Goal: Information Seeking & Learning: Learn about a topic

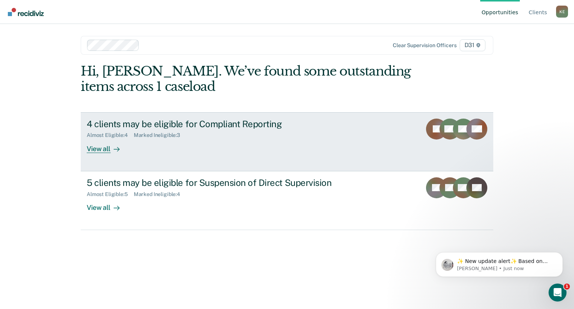
click at [107, 150] on div "View all" at bounding box center [108, 145] width 42 height 15
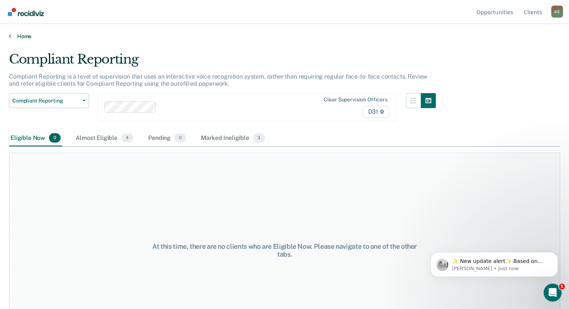
click at [12, 37] on link "Home" at bounding box center [284, 36] width 551 height 7
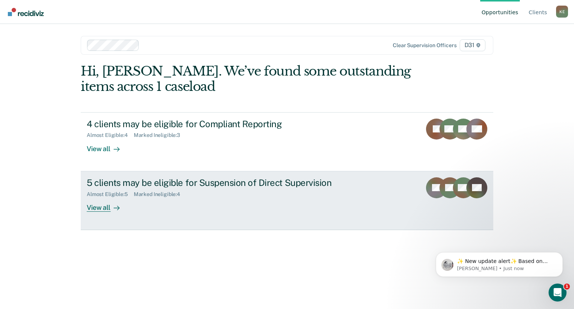
click at [104, 210] on div "View all" at bounding box center [108, 204] width 42 height 15
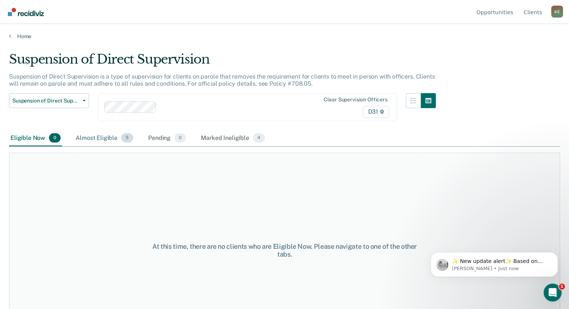
click at [104, 138] on div "Almost Eligible 5" at bounding box center [104, 138] width 61 height 16
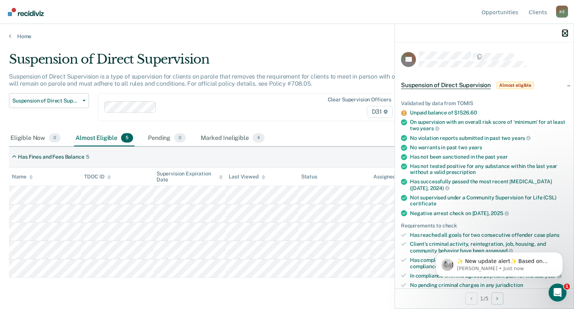
click at [566, 33] on icon "button" at bounding box center [565, 33] width 5 height 5
click at [568, 33] on div at bounding box center [484, 33] width 179 height 19
click at [564, 35] on icon "button" at bounding box center [565, 33] width 5 height 5
click at [565, 33] on icon "button" at bounding box center [565, 33] width 5 height 5
click at [556, 290] on icon "Open Intercom Messenger" at bounding box center [557, 291] width 12 height 12
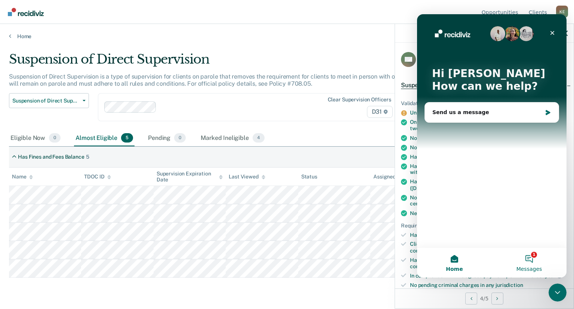
click at [535, 258] on button "1 Messages" at bounding box center [529, 262] width 75 height 30
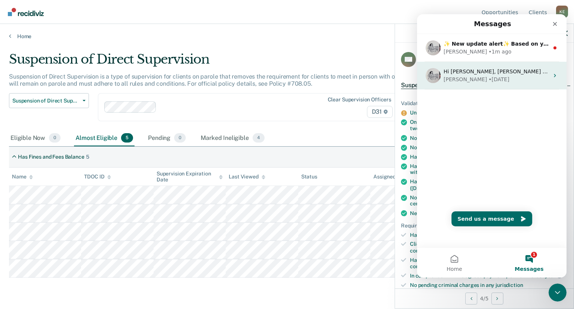
click at [554, 81] on div "Hi [PERSON_NAME], [PERSON_NAME] has updated our tool to allow users to temporar…" at bounding box center [492, 76] width 150 height 28
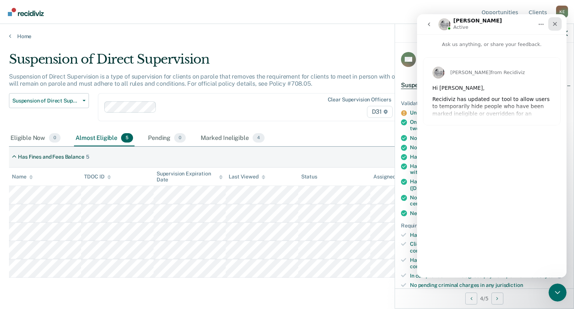
click at [557, 22] on icon "Close" at bounding box center [555, 24] width 6 height 6
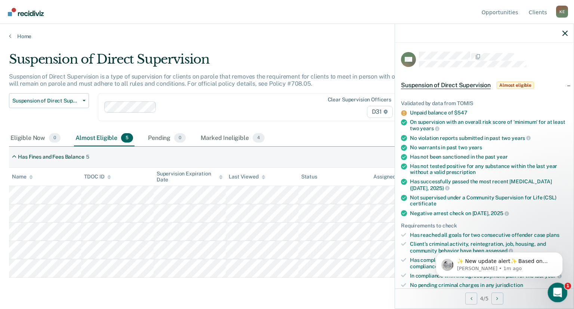
click at [554, 291] on icon "Open Intercom Messenger" at bounding box center [557, 291] width 12 height 12
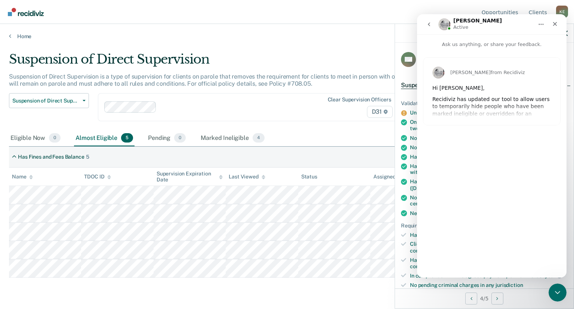
click at [531, 113] on div "[PERSON_NAME] from Recidiviz Hi [PERSON_NAME], [PERSON_NAME] has updated our to…" at bounding box center [492, 91] width 137 height 67
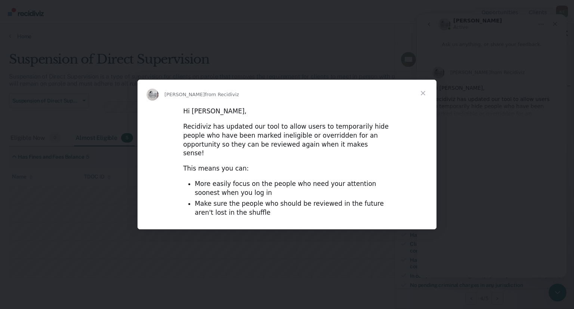
click at [421, 100] on span "Close" at bounding box center [423, 93] width 27 height 27
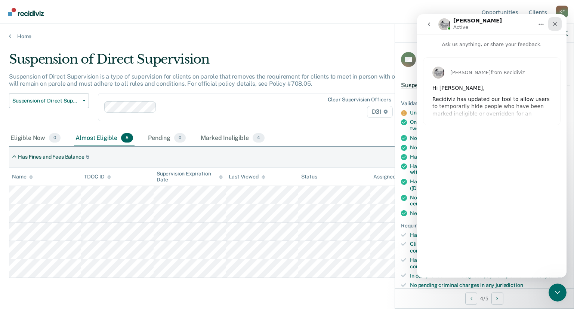
drag, startPoint x: 555, startPoint y: 24, endPoint x: 971, endPoint y: 43, distance: 416.9
click at [555, 24] on icon "Close" at bounding box center [555, 24] width 4 height 4
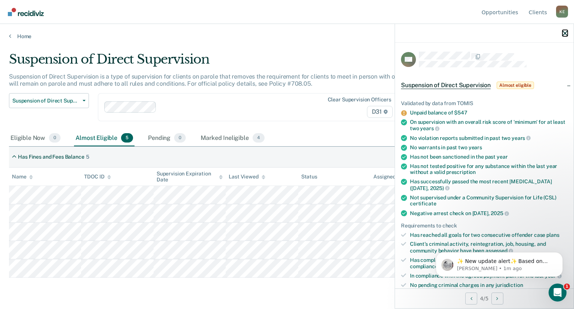
click at [566, 33] on icon "button" at bounding box center [565, 33] width 5 height 5
click at [566, 35] on icon "button" at bounding box center [565, 33] width 5 height 5
click at [566, 36] on icon "button" at bounding box center [565, 33] width 5 height 5
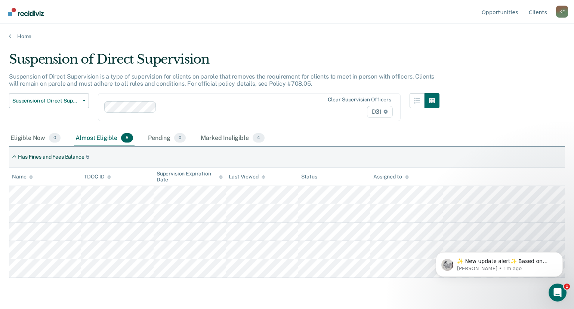
click at [7, 34] on div "Home" at bounding box center [287, 32] width 574 height 16
click at [11, 34] on link "Home" at bounding box center [287, 36] width 556 height 7
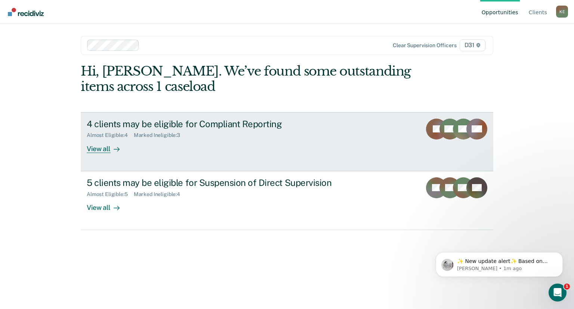
click at [110, 150] on div "View all" at bounding box center [108, 145] width 42 height 15
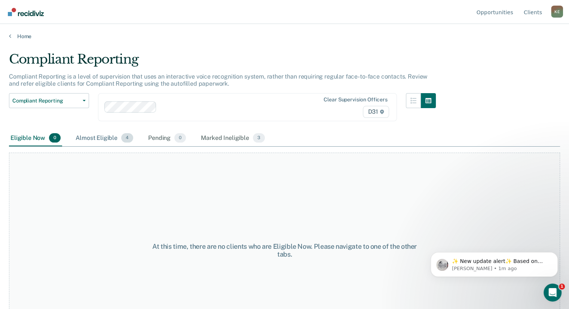
click at [107, 139] on div "Almost Eligible 4" at bounding box center [104, 138] width 61 height 16
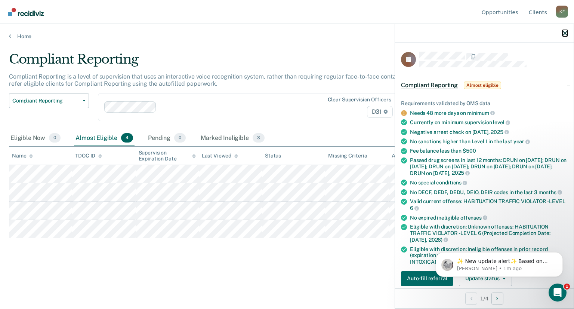
click at [564, 34] on icon "button" at bounding box center [565, 33] width 5 height 5
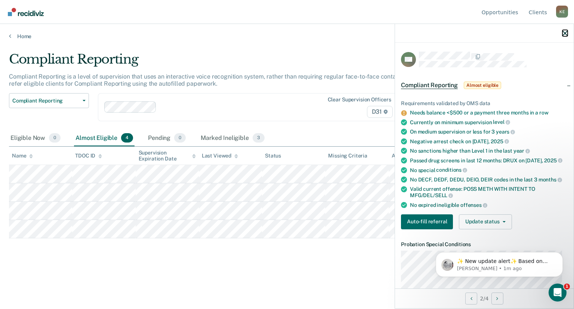
click at [566, 35] on icon "button" at bounding box center [565, 33] width 5 height 5
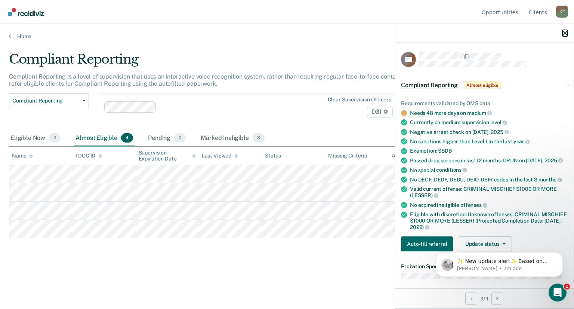
click at [564, 35] on icon "button" at bounding box center [565, 33] width 5 height 5
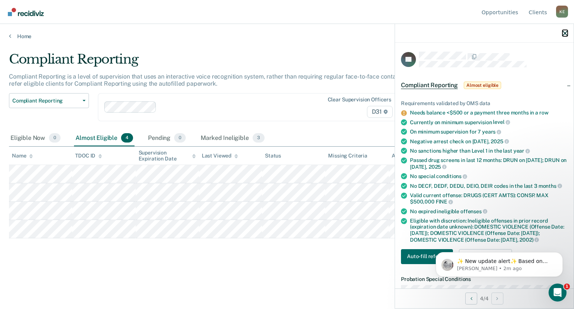
click at [565, 34] on icon "button" at bounding box center [565, 33] width 5 height 5
